Goal: Transaction & Acquisition: Purchase product/service

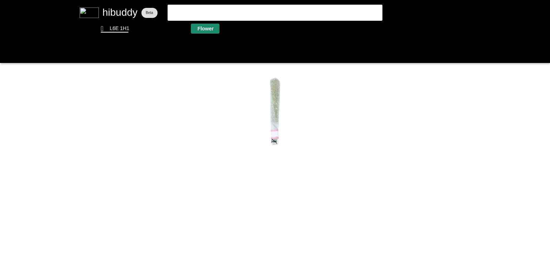
click at [216, 31] on flt-glass-pane at bounding box center [275, 132] width 550 height 264
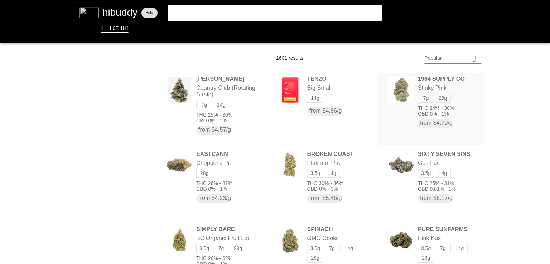
click at [414, 107] on flt-glass-pane at bounding box center [275, 132] width 550 height 264
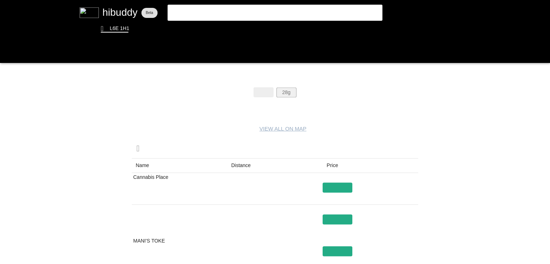
click at [280, 88] on flt-glass-pane at bounding box center [275, 132] width 550 height 264
click at [233, 165] on flt-glass-pane at bounding box center [275, 132] width 550 height 264
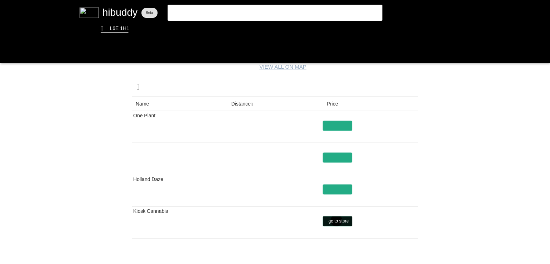
click at [336, 221] on flt-glass-pane at bounding box center [275, 132] width 550 height 264
